Goal: Answer question/provide support: Share knowledge or assist other users

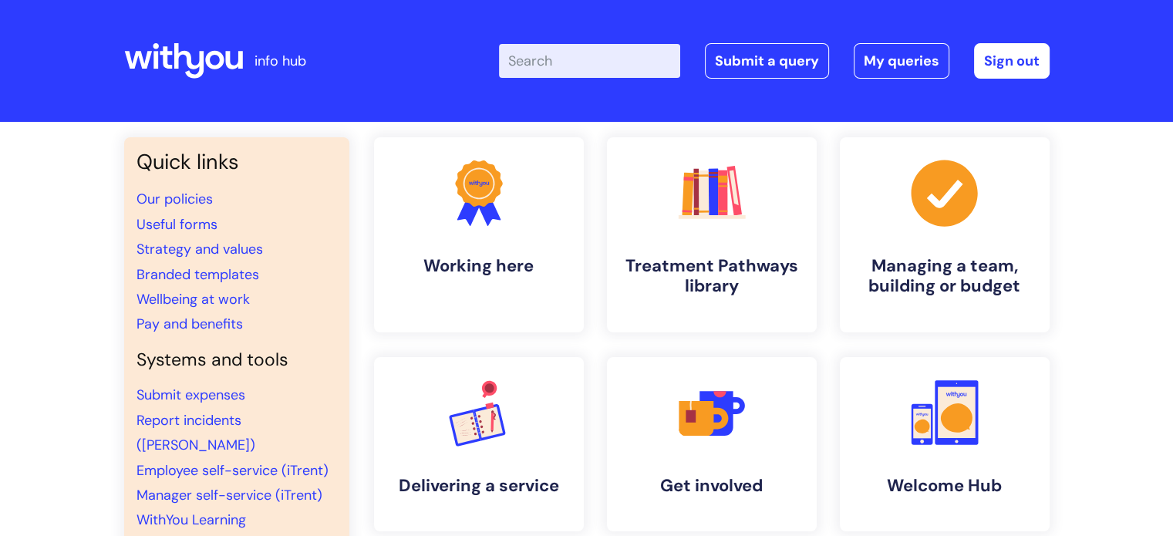
click at [624, 64] on input "Enter your search term here..." at bounding box center [589, 61] width 181 height 34
type input "347443"
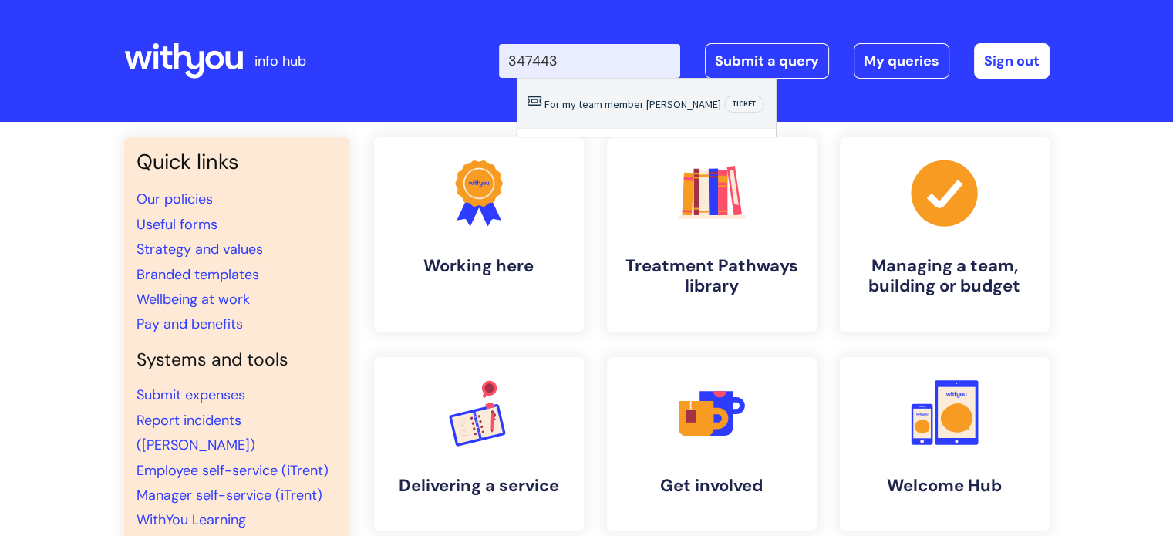
click at [660, 111] on li "For my team member Ann-marie Henry Ticket" at bounding box center [647, 104] width 258 height 50
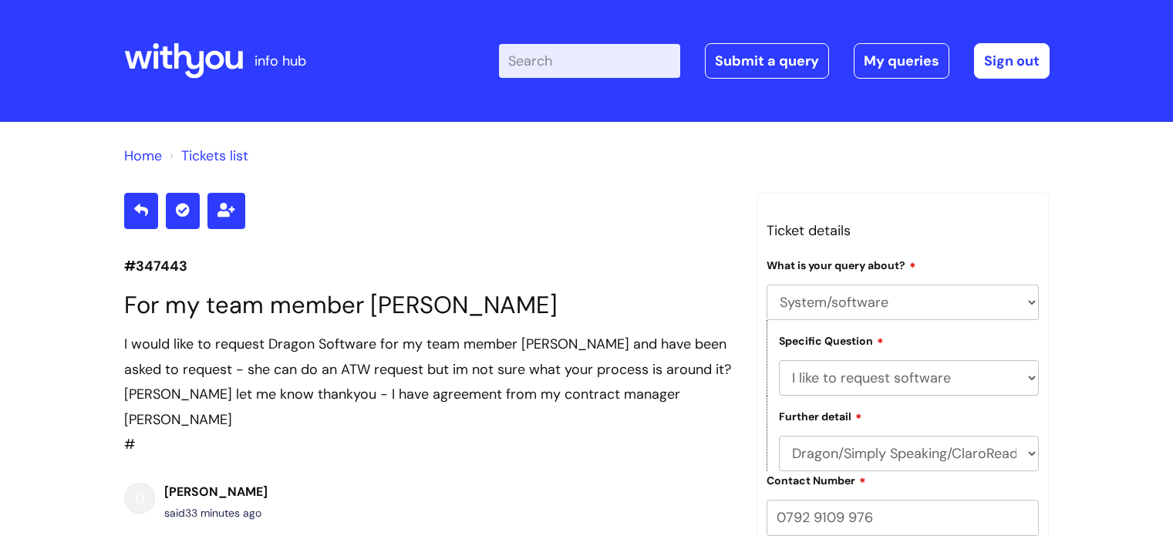
select select "System/software"
select select "I like to request software"
select select "Dragon/Simply Speaking/ClaroRead"
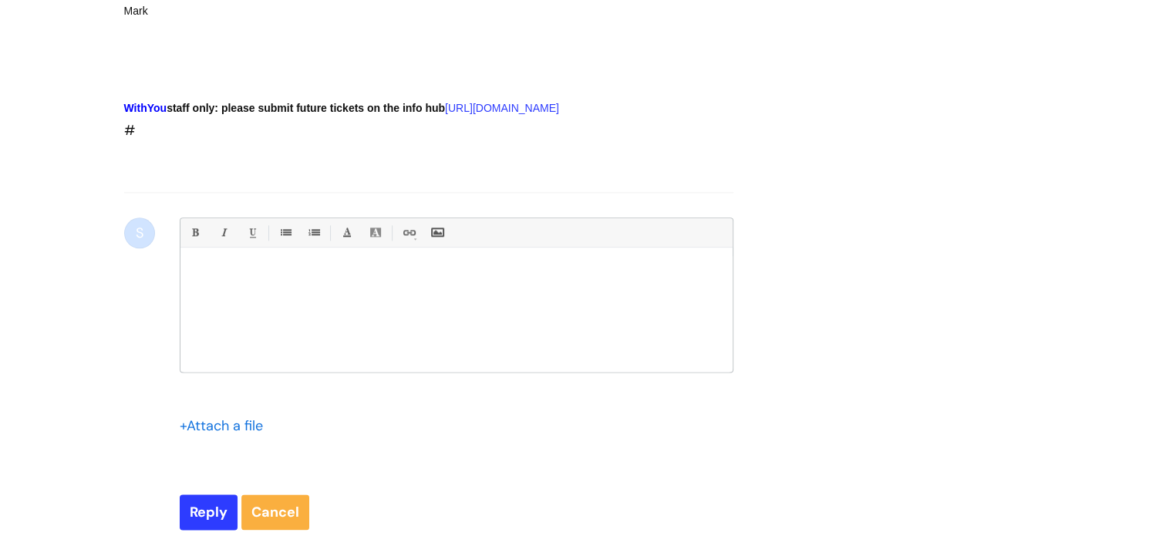
click at [201, 268] on p at bounding box center [456, 275] width 529 height 14
